Goal: Navigation & Orientation: Find specific page/section

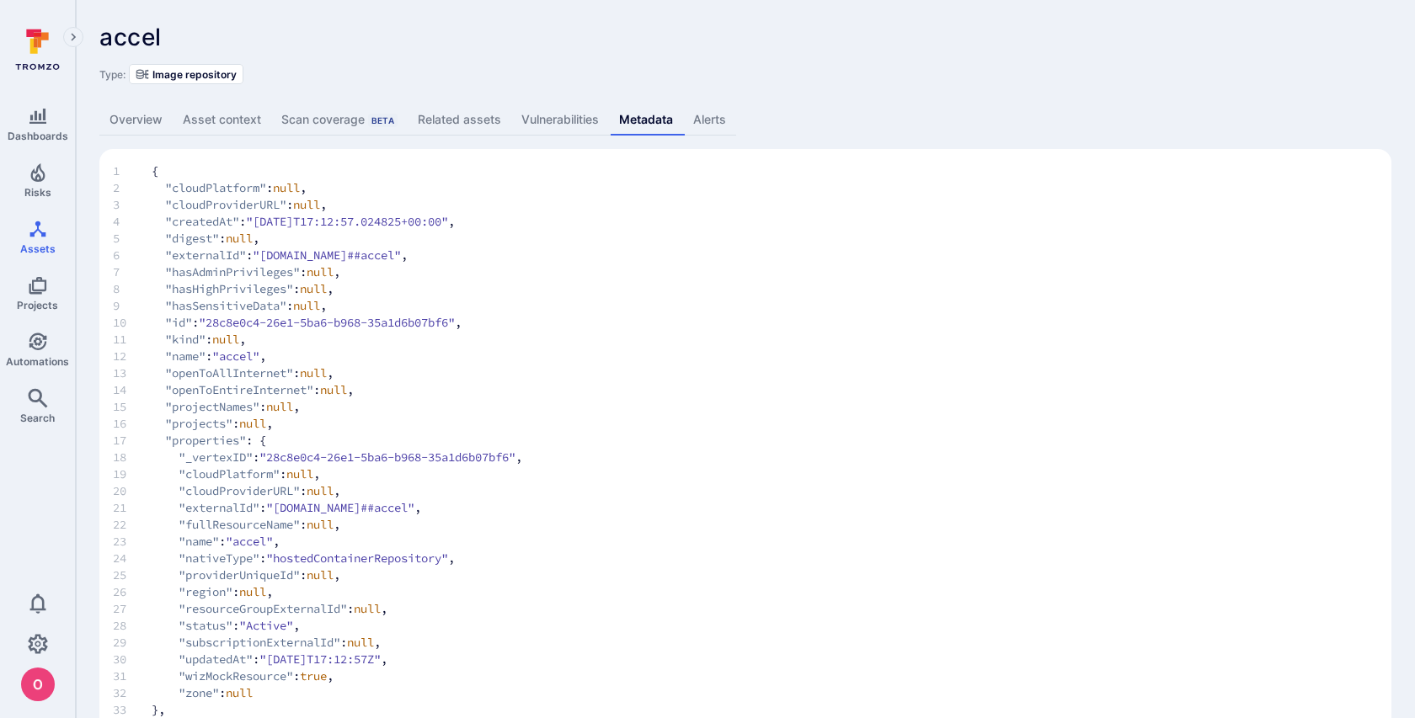
click at [132, 117] on link "Overview" at bounding box center [135, 119] width 73 height 31
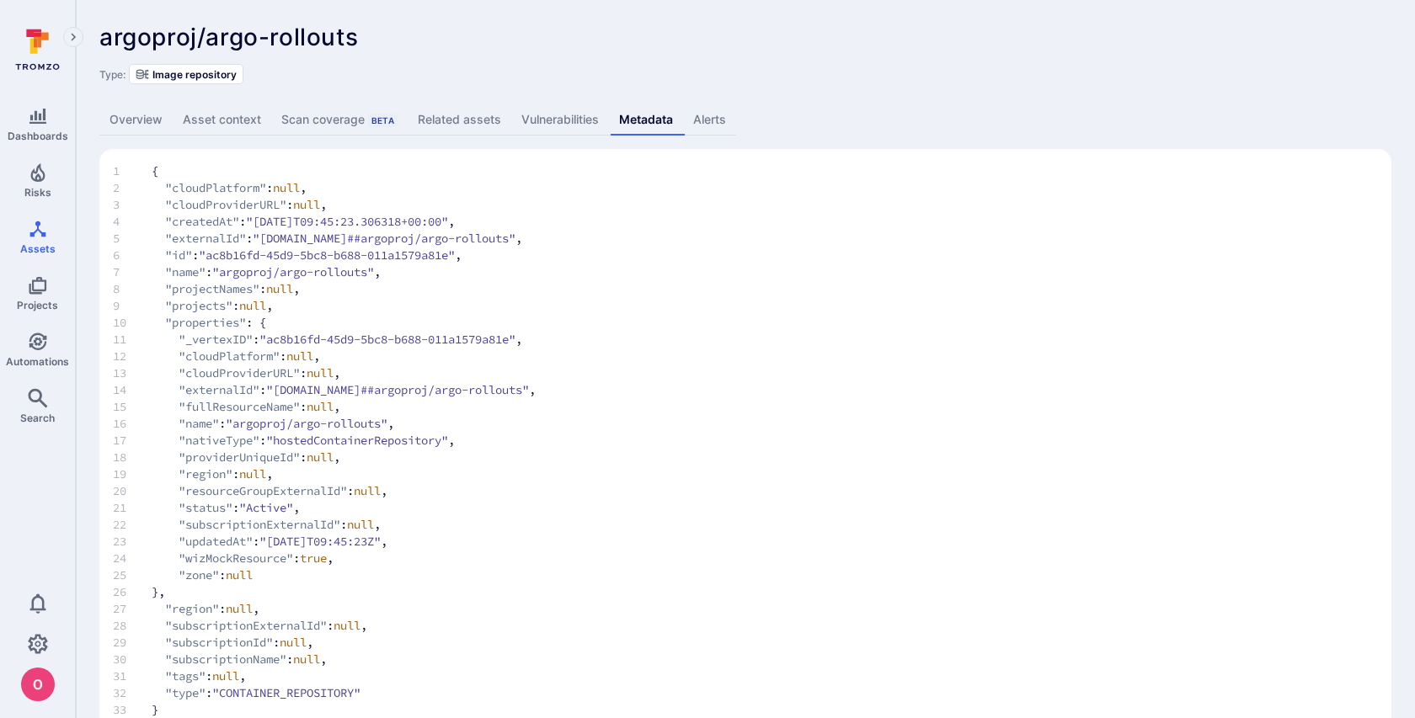
click at [137, 125] on link "Overview" at bounding box center [135, 119] width 73 height 31
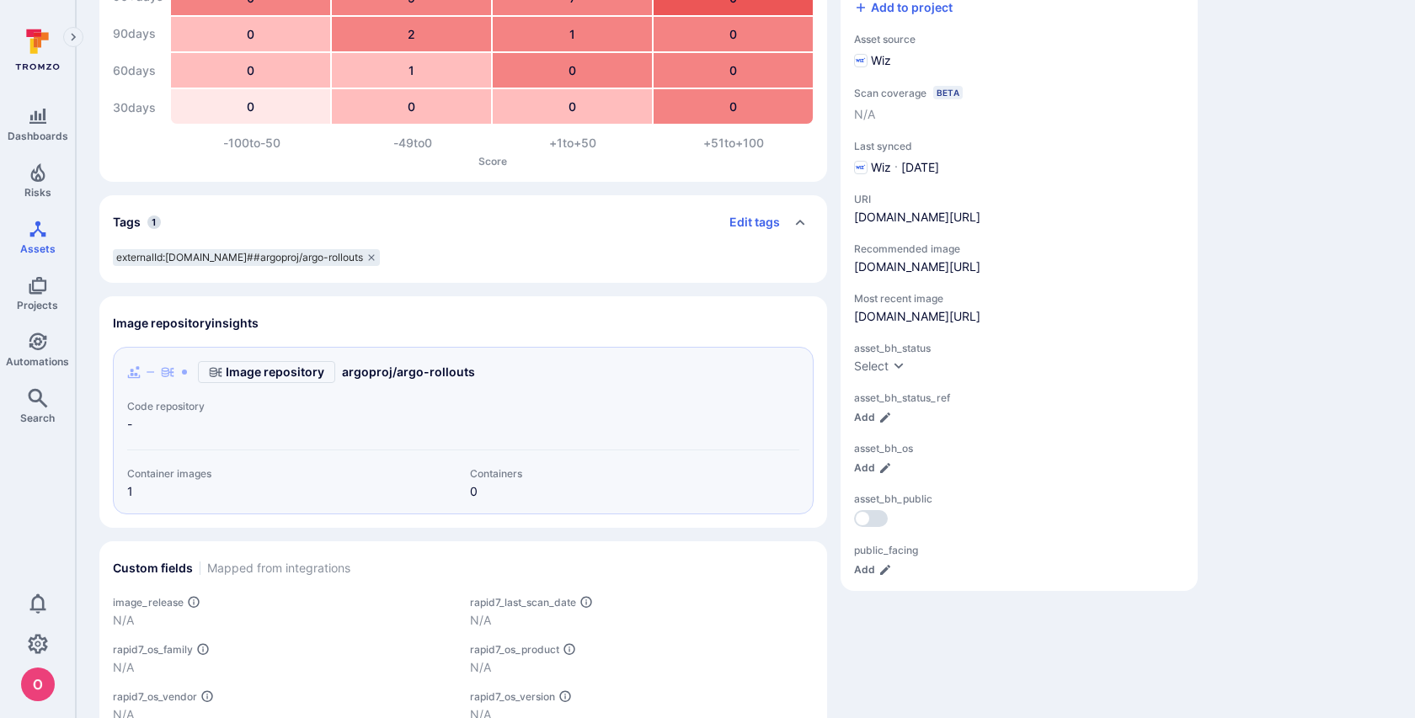
scroll to position [360, 0]
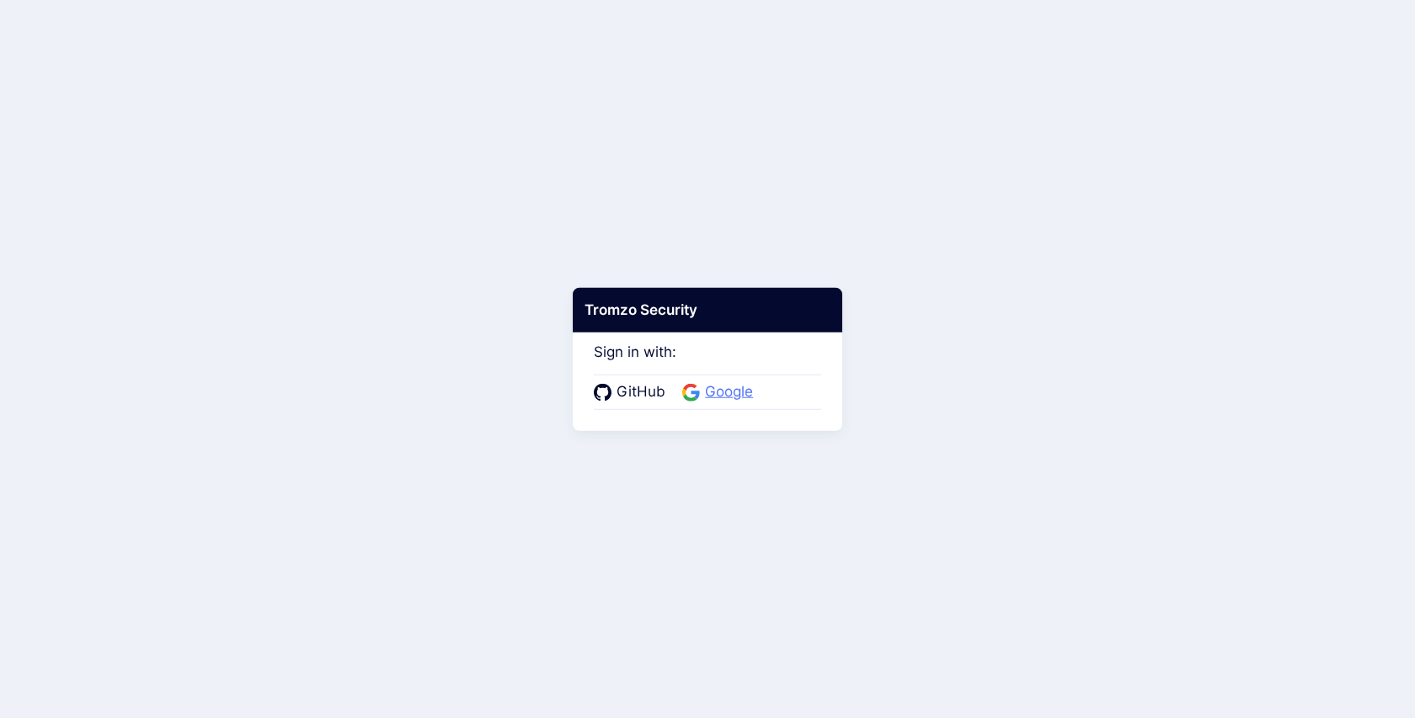
click at [725, 393] on span "Google" at bounding box center [729, 392] width 58 height 22
